Goal: Obtain resource: Download file/media

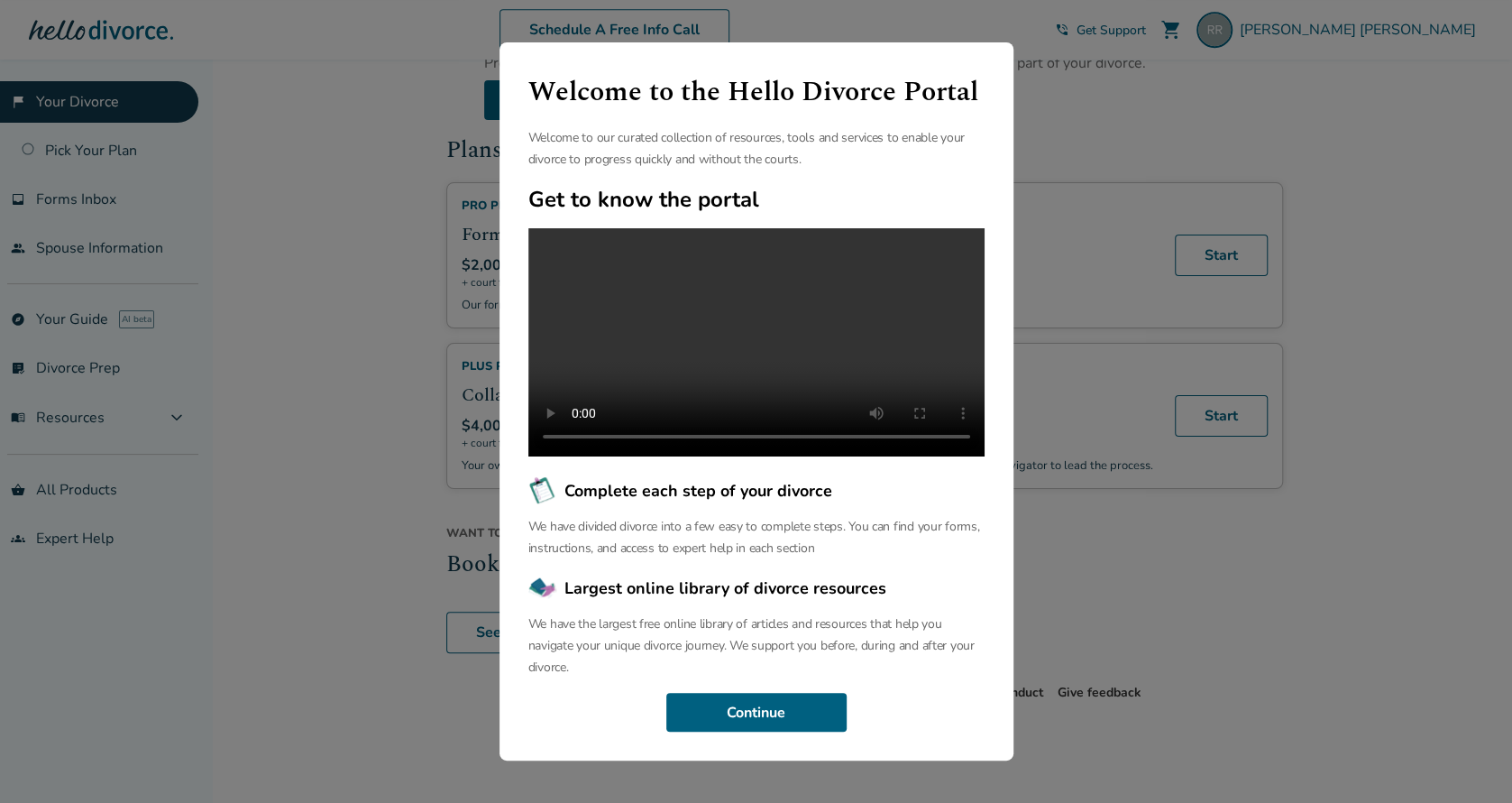
scroll to position [58, 0]
click at [780, 707] on button "Continue" at bounding box center [756, 712] width 181 height 39
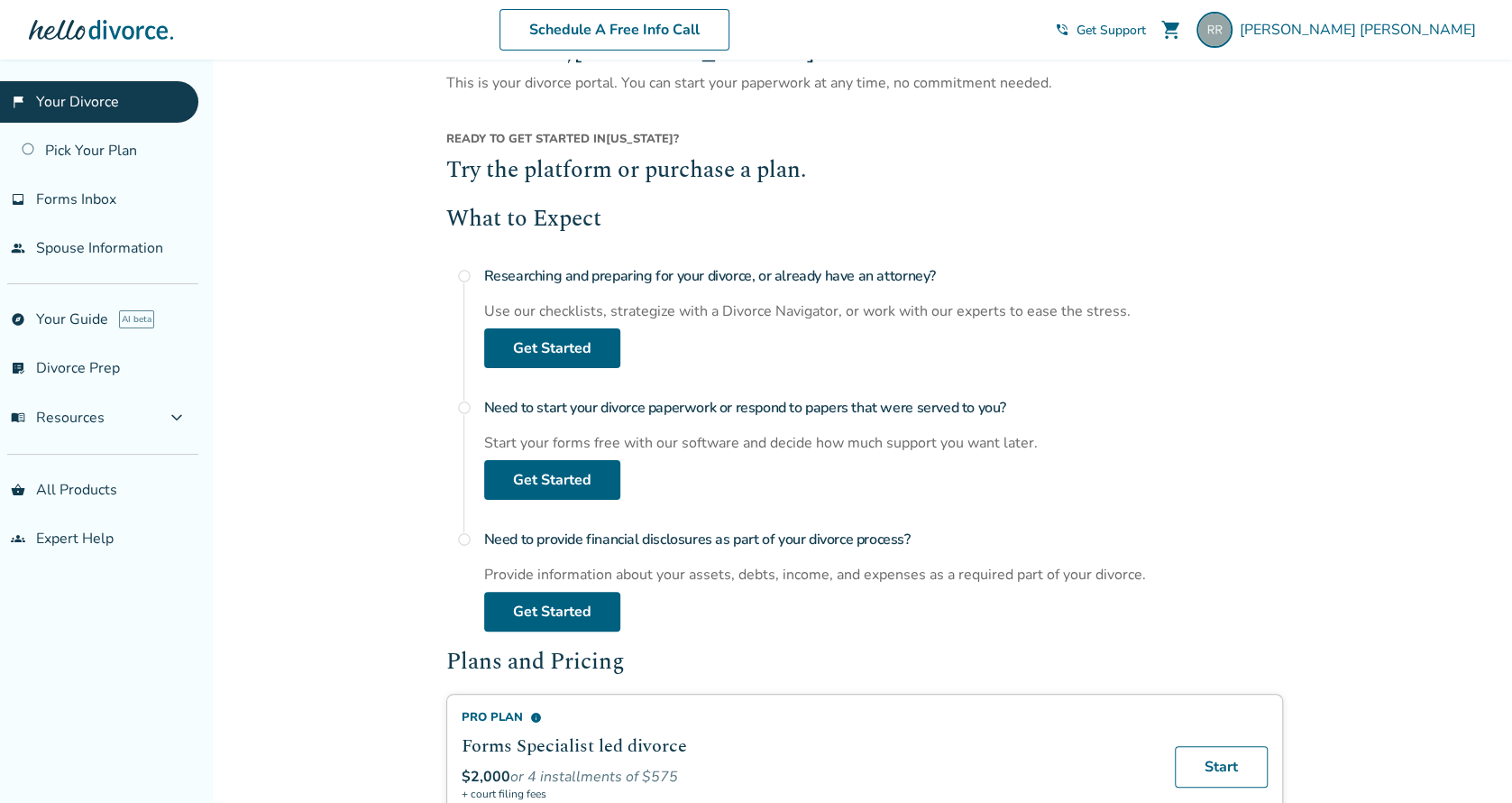
scroll to position [0, 0]
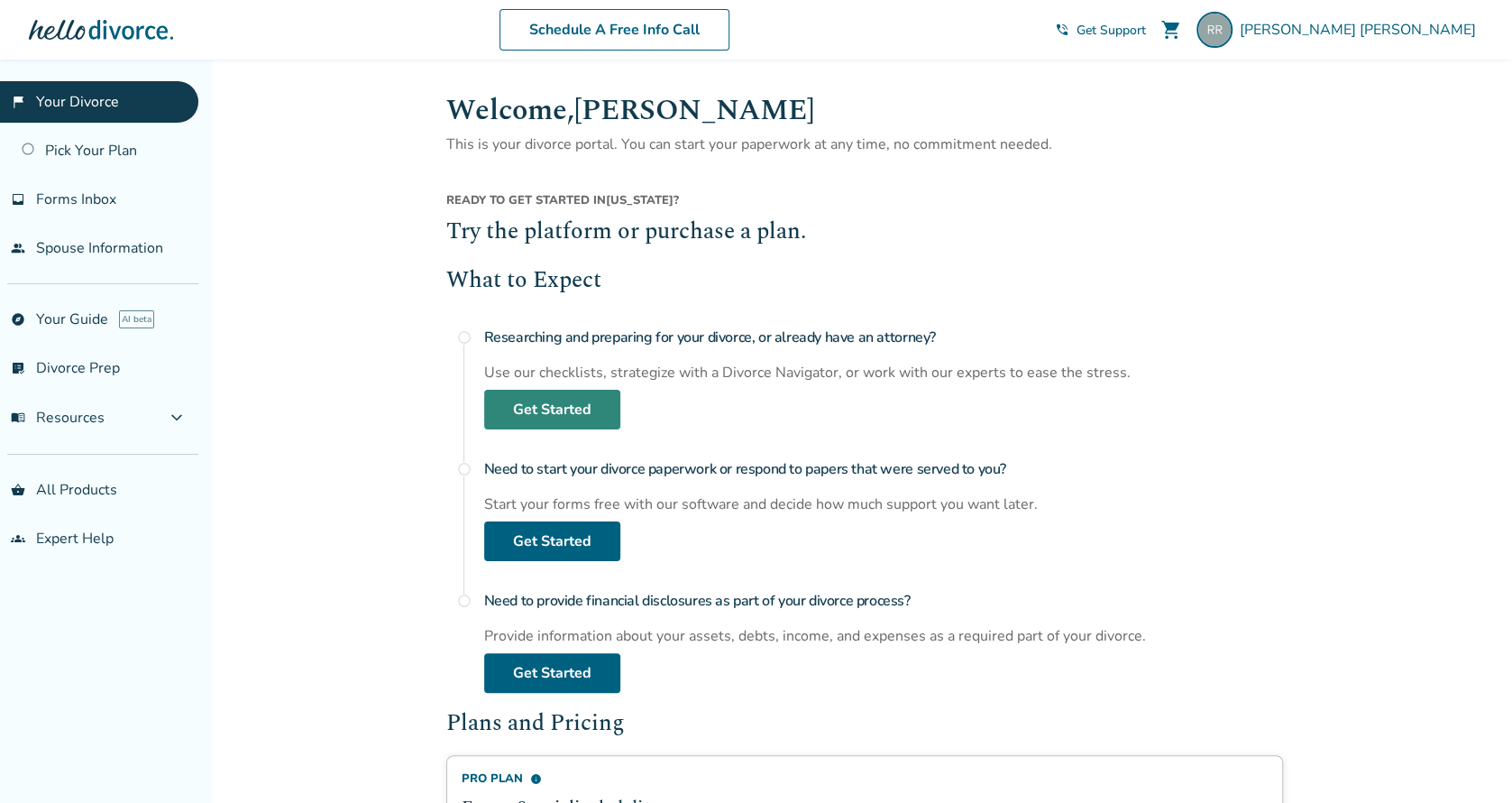
click at [565, 414] on link "Get Started" at bounding box center [553, 409] width 136 height 39
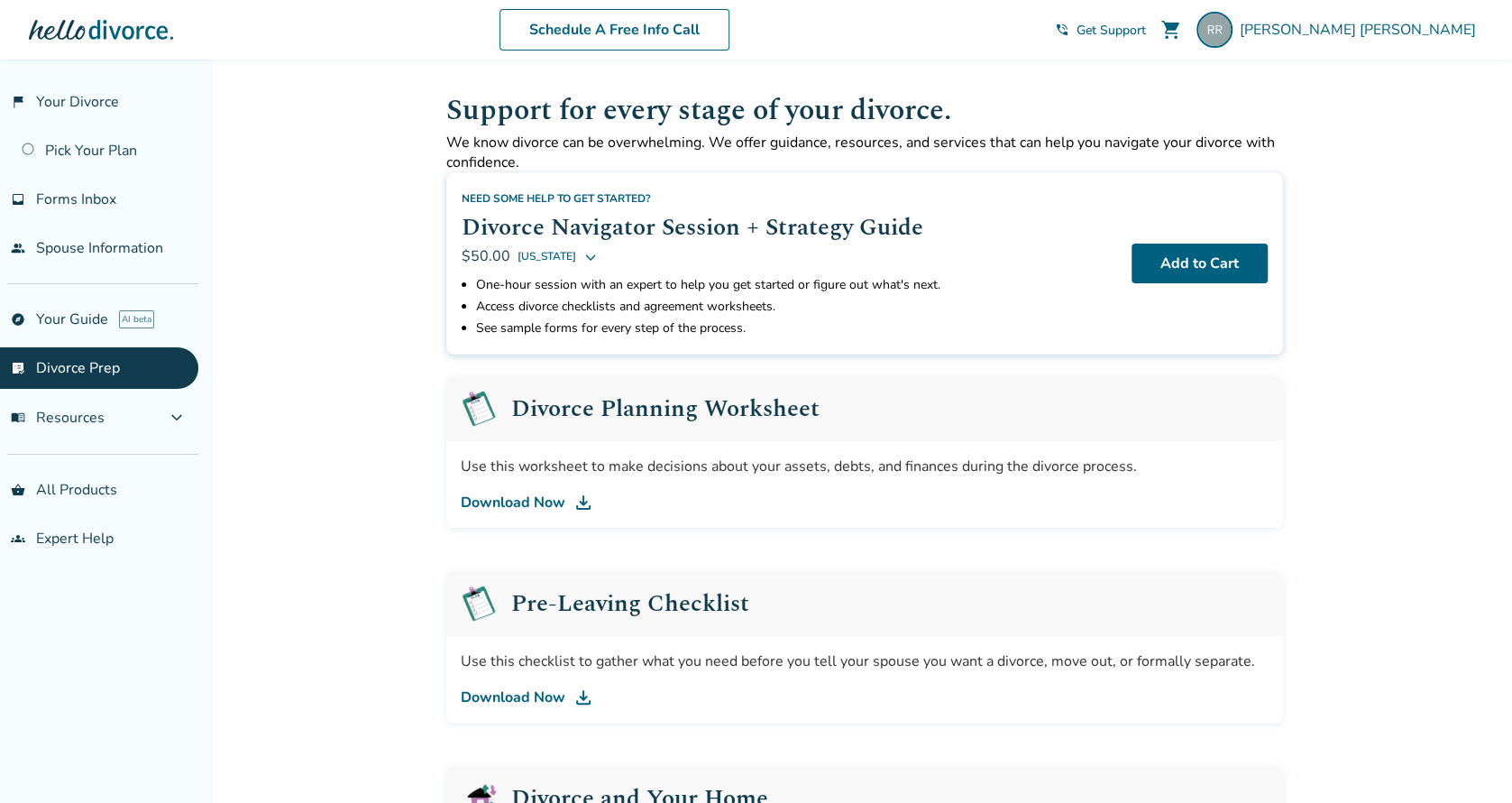
click at [529, 501] on link "Download Now" at bounding box center [864, 502] width 807 height 22
